Goal: Information Seeking & Learning: Find specific fact

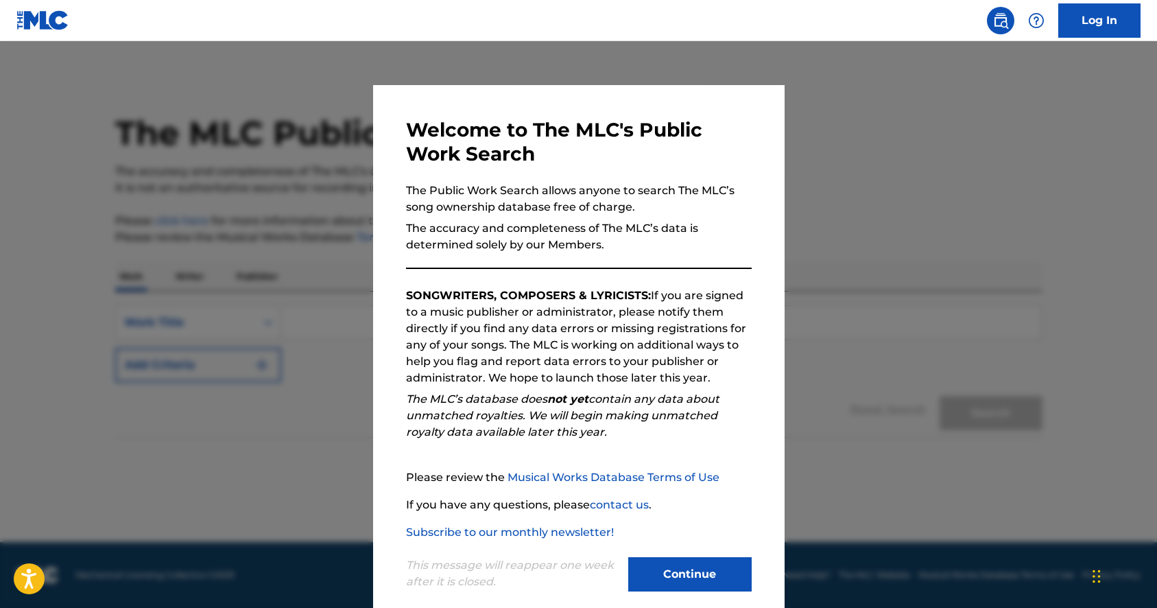
click at [700, 590] on button "Continue" at bounding box center [689, 574] width 123 height 34
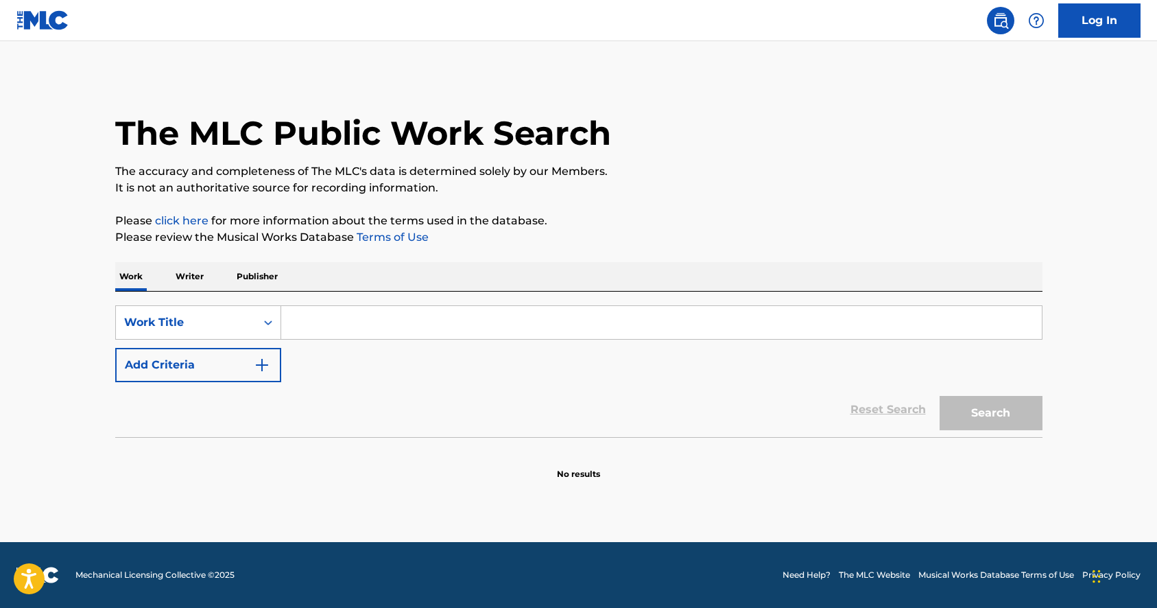
click at [499, 328] on input "Search Form" at bounding box center [661, 322] width 761 height 33
paste input "Ayorinde Mafoluku Ayodele"
type input "Ayorinde Mafoluku Ayodele"
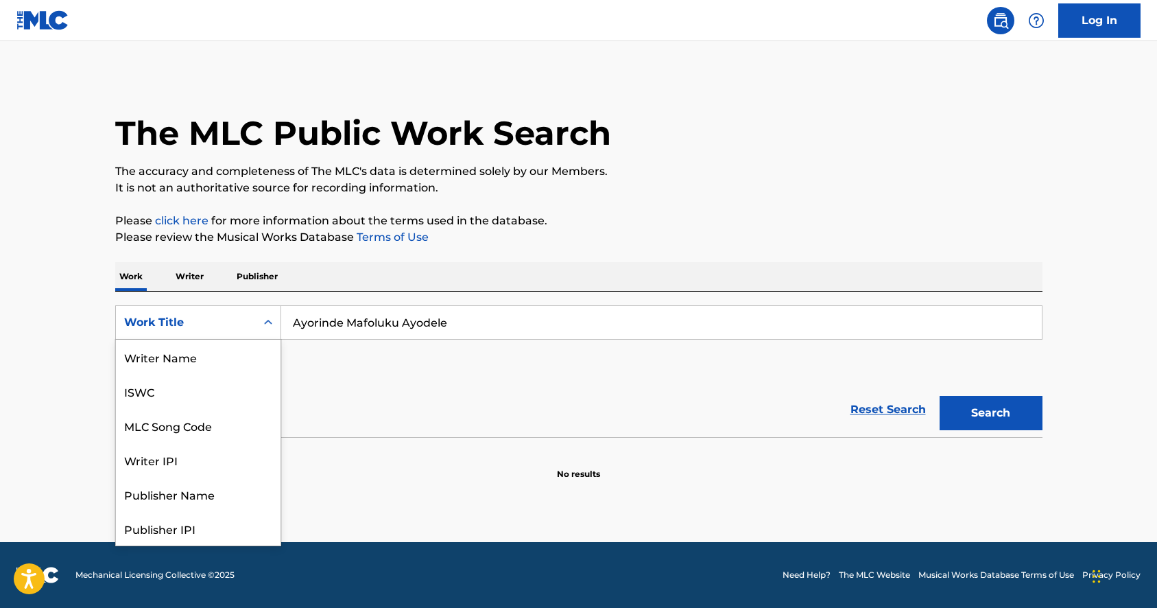
click at [238, 319] on div "Work Title" at bounding box center [185, 322] width 123 height 16
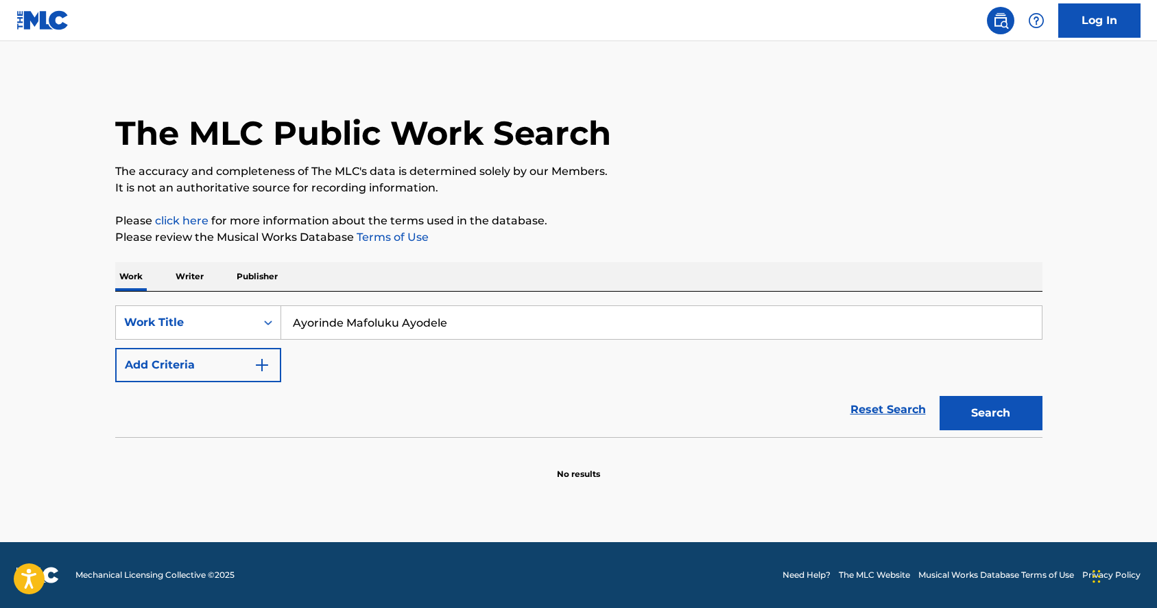
click at [185, 273] on p "Writer" at bounding box center [190, 276] width 36 height 29
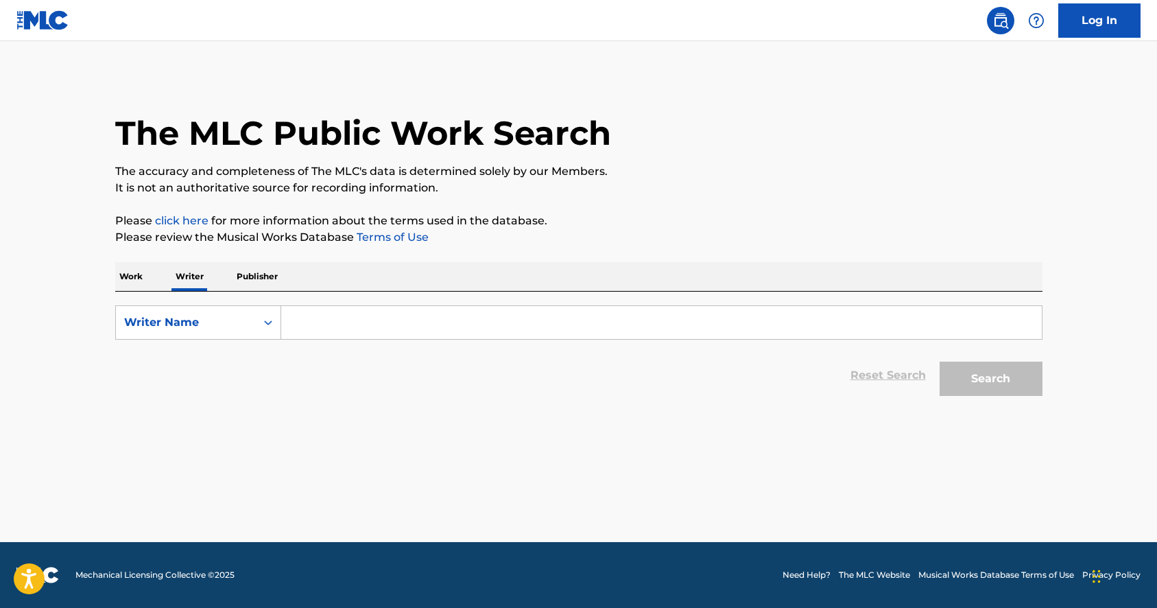
click at [324, 328] on input "Search Form" at bounding box center [661, 322] width 761 height 33
paste input "Ayorinde Mafoluku Ayodele"
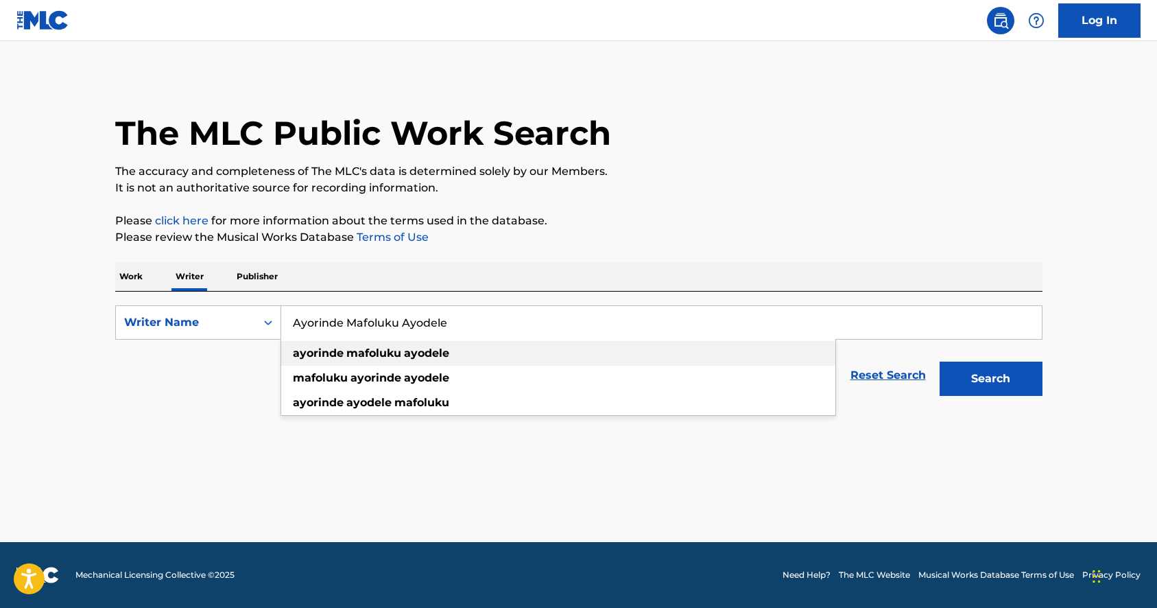
click at [335, 359] on strong "ayorinde" at bounding box center [318, 352] width 51 height 13
type input "ayorinde mafoluku ayodele"
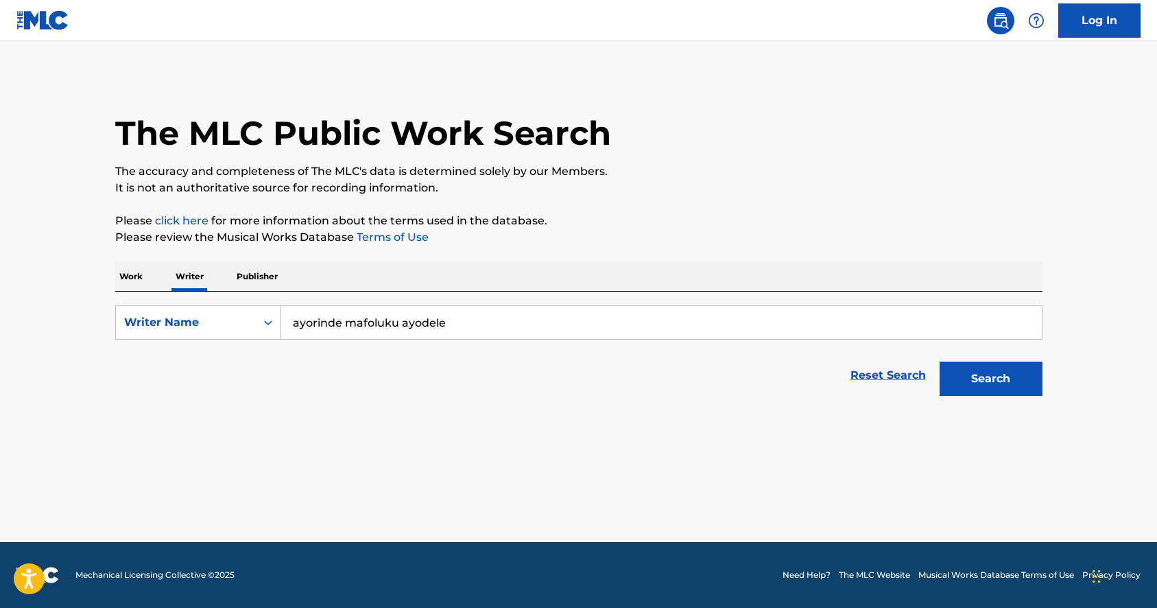
click at [978, 380] on button "Search" at bounding box center [991, 379] width 103 height 34
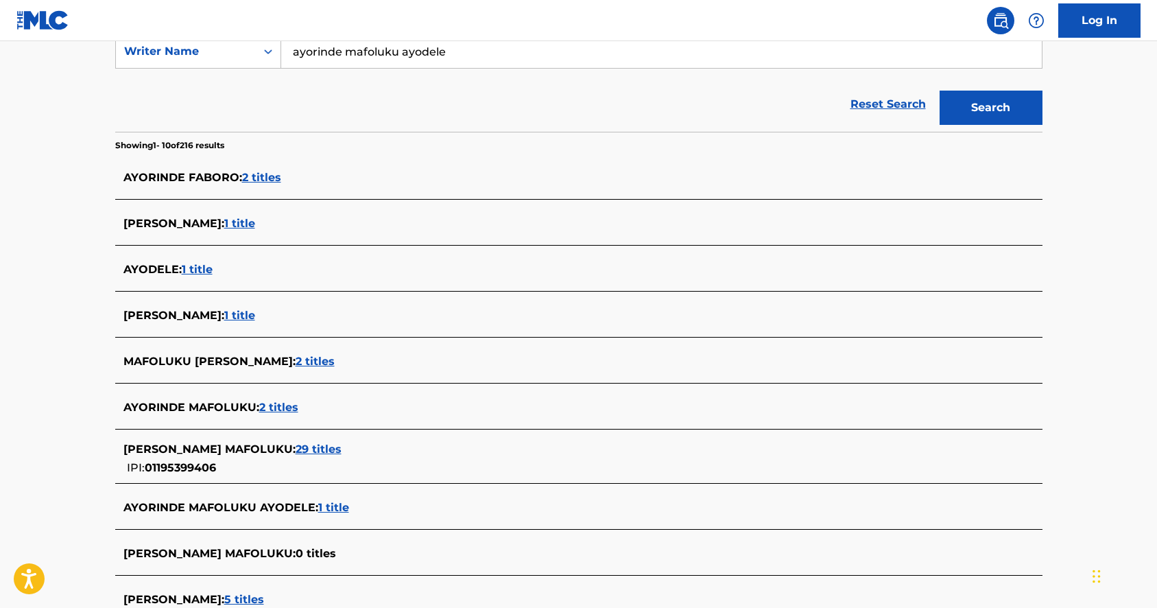
scroll to position [116, 0]
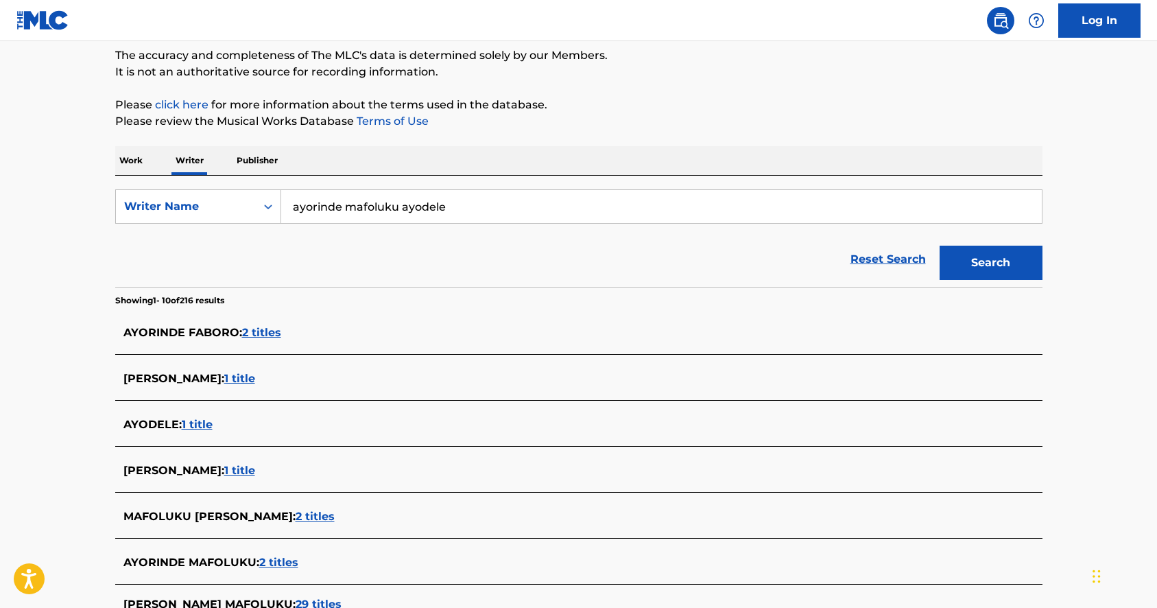
click at [335, 520] on span "2 titles" at bounding box center [315, 516] width 39 height 13
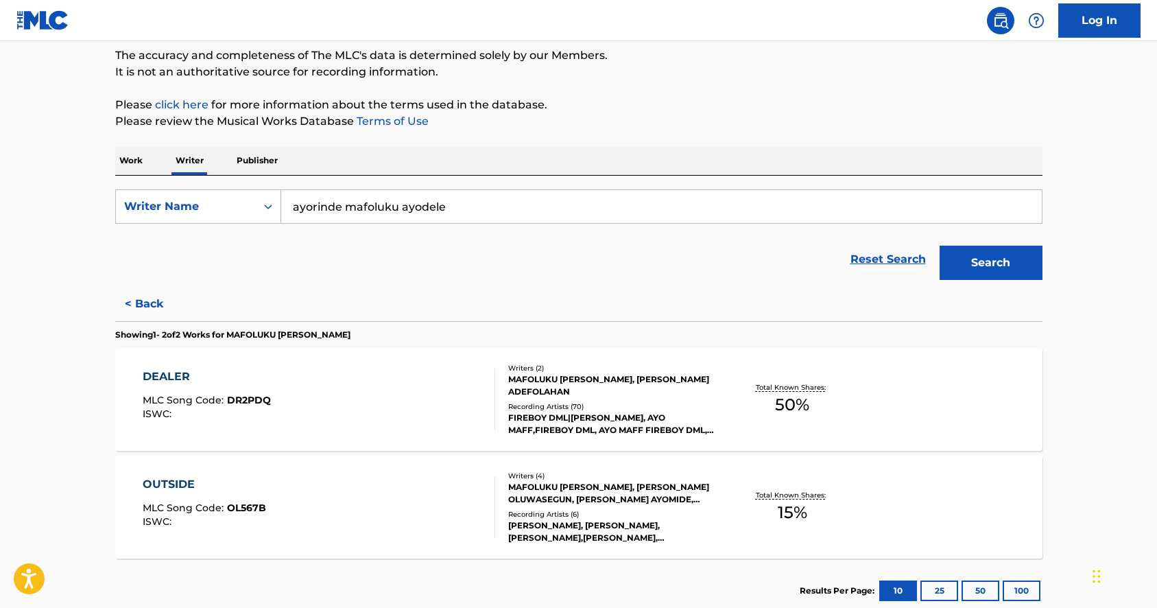
click at [343, 520] on div "OUTSIDE MLC Song Code : OL567B ISWC :" at bounding box center [319, 507] width 353 height 62
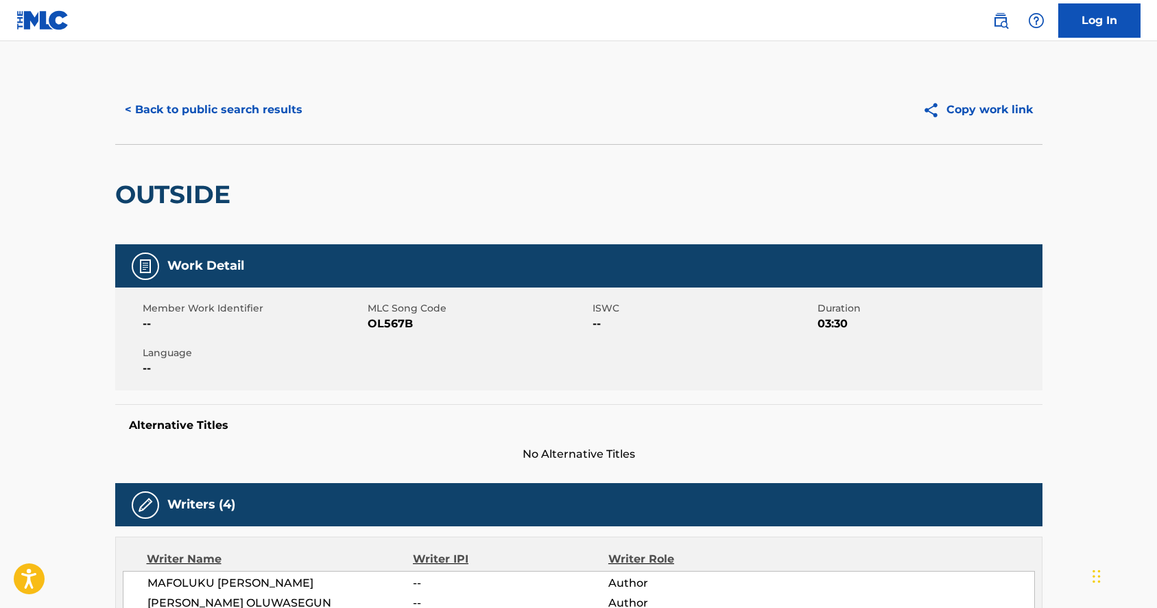
click at [136, 106] on button "< Back to public search results" at bounding box center [213, 110] width 197 height 34
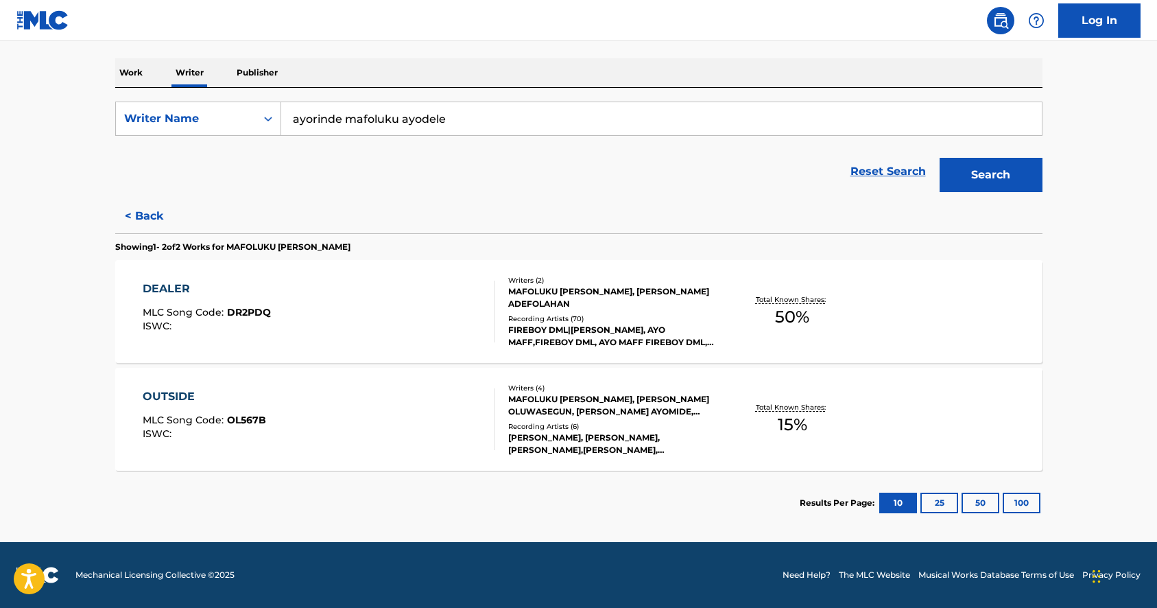
scroll to position [106, 0]
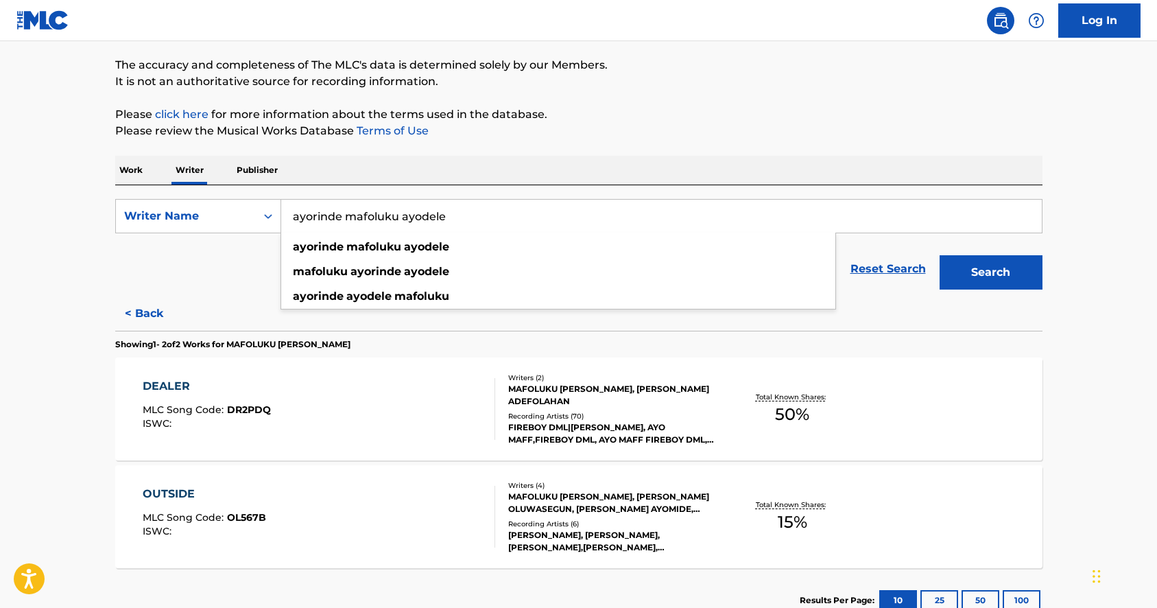
drag, startPoint x: 399, startPoint y: 216, endPoint x: 346, endPoint y: 217, distance: 53.5
click at [345, 217] on input "ayorinde mafoluku ayodele" at bounding box center [661, 216] width 761 height 33
type input "[PERSON_NAME]"
click at [940, 255] on button "Search" at bounding box center [991, 272] width 103 height 34
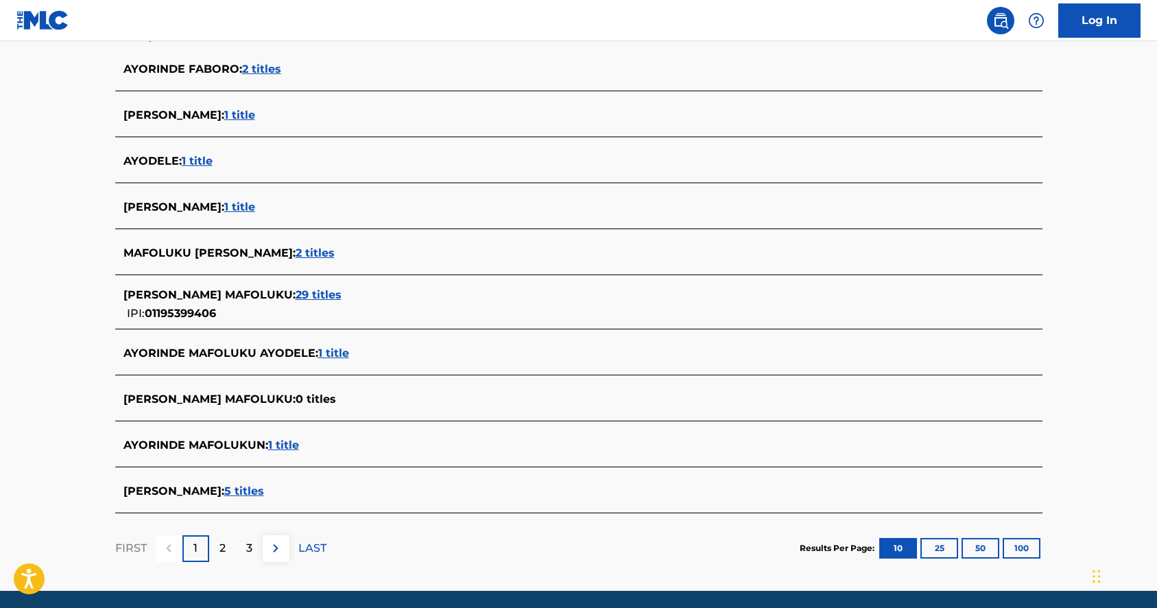
scroll to position [427, 0]
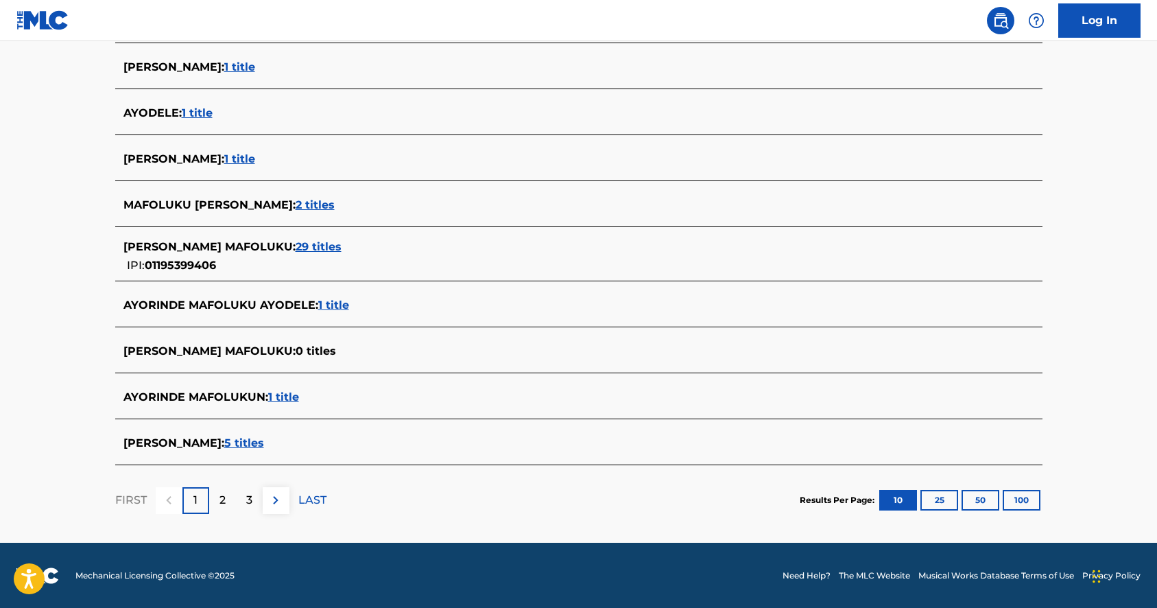
click at [342, 248] on span "29 titles" at bounding box center [319, 246] width 46 height 13
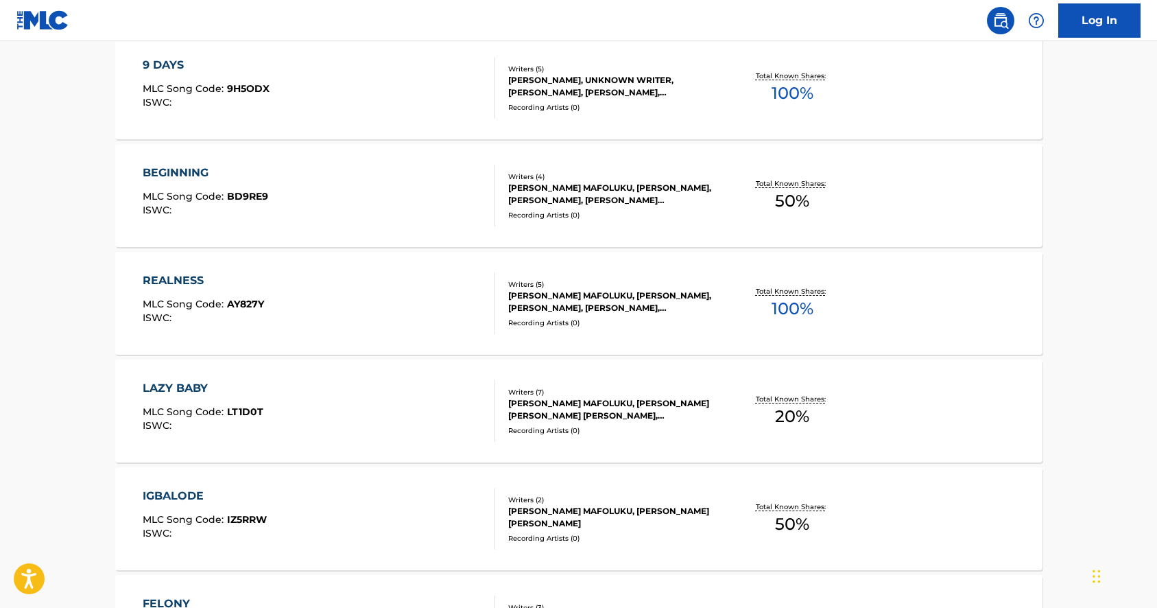
click at [340, 294] on div "REALNESS MLC Song Code : AY827Y ISWC :" at bounding box center [319, 303] width 353 height 62
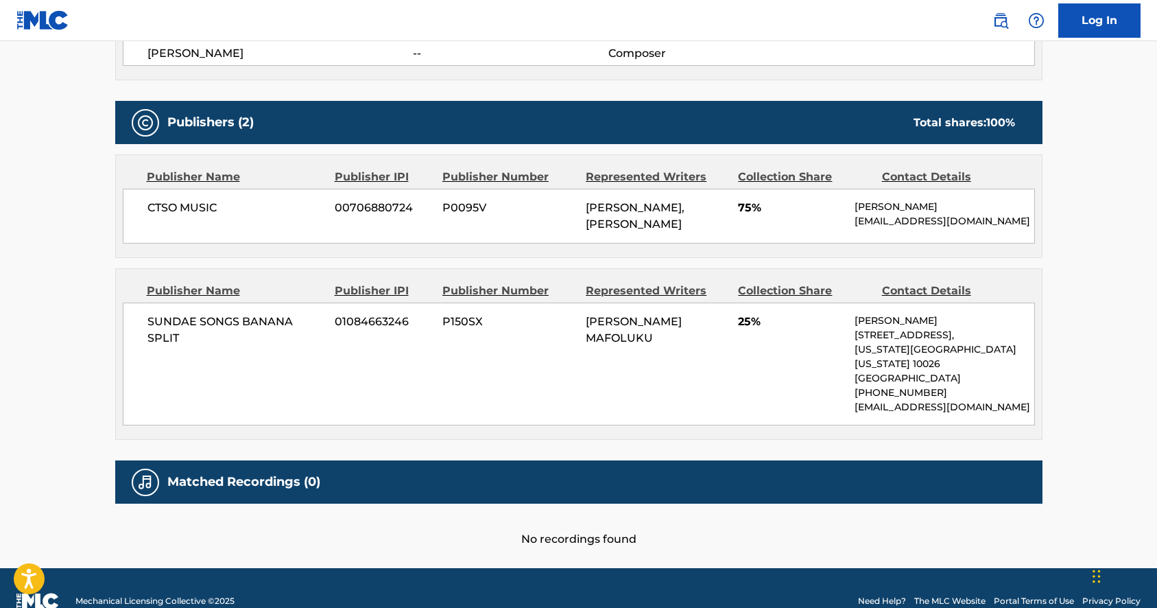
scroll to position [611, 0]
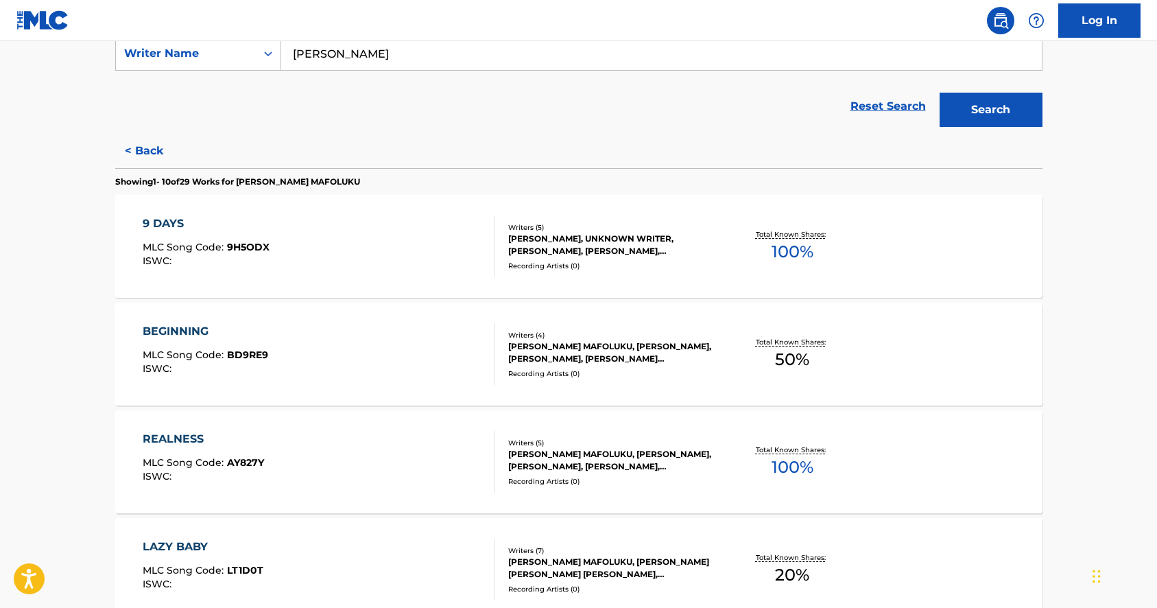
scroll to position [360, 0]
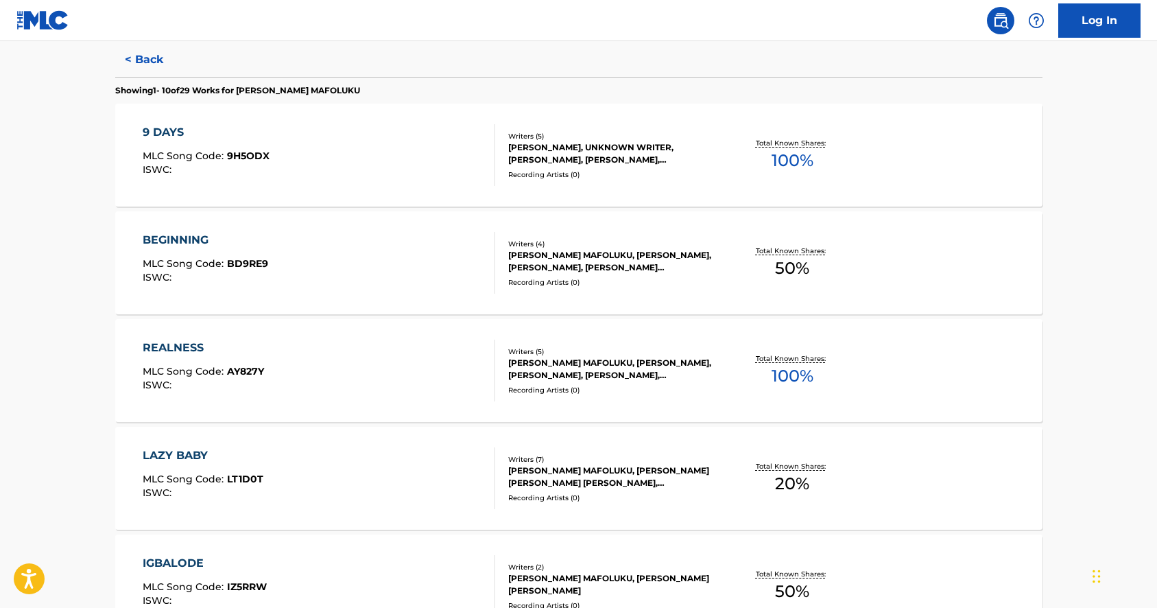
click at [342, 172] on div "9 DAYS MLC Song Code : 9H5ODX ISWC :" at bounding box center [319, 155] width 353 height 62
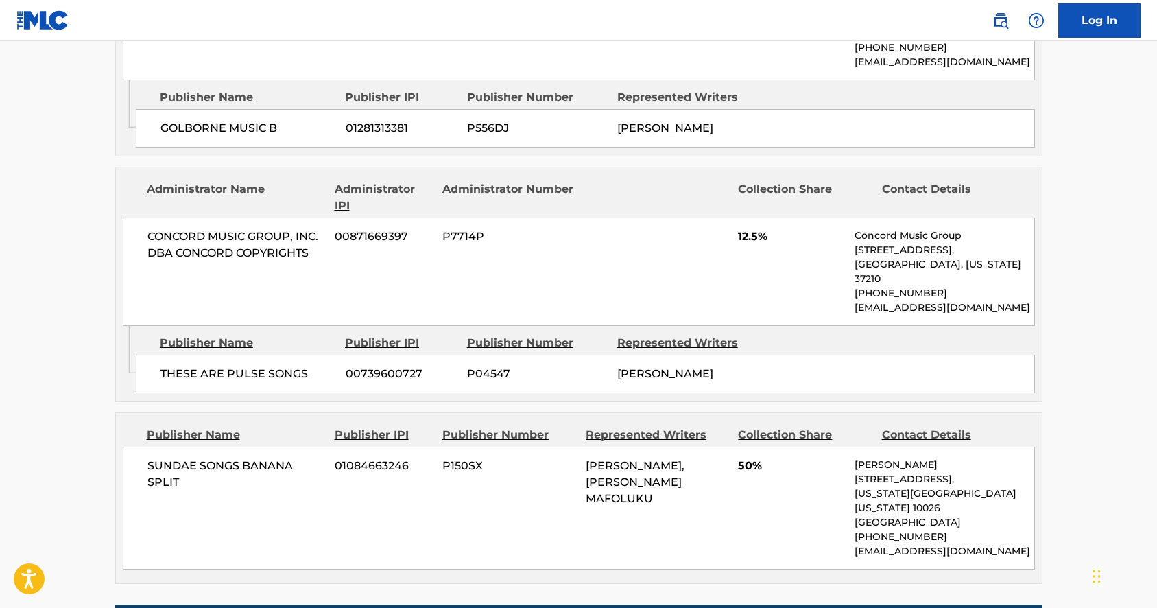
scroll to position [1092, 0]
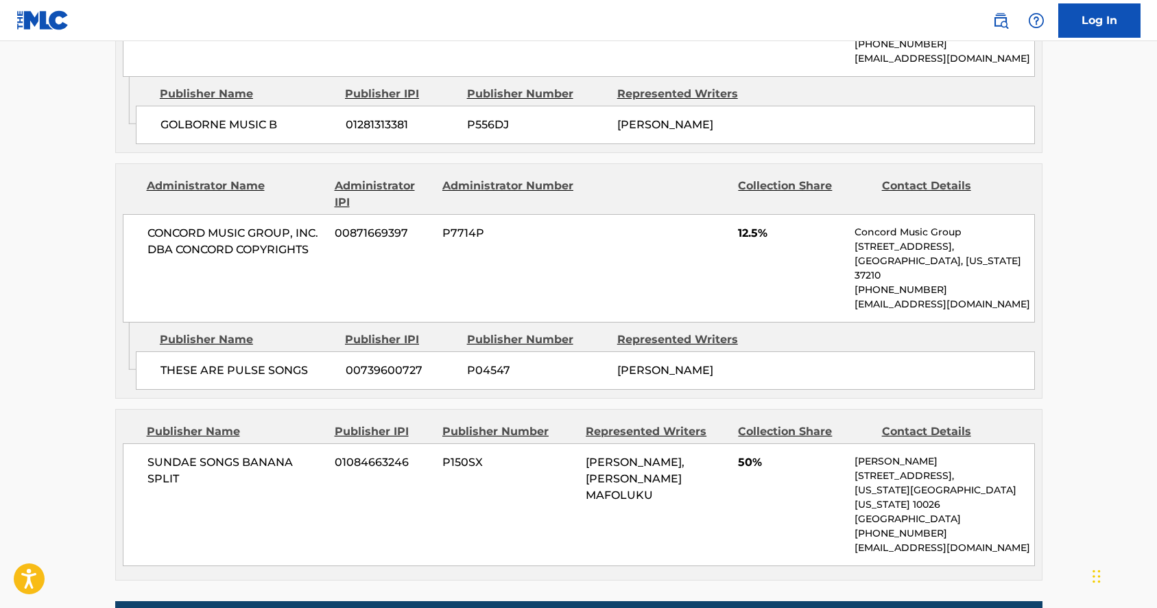
click at [281, 454] on span "SUNDAE SONGS BANANA SPLIT" at bounding box center [237, 470] width 178 height 33
